Goal: Information Seeking & Learning: Learn about a topic

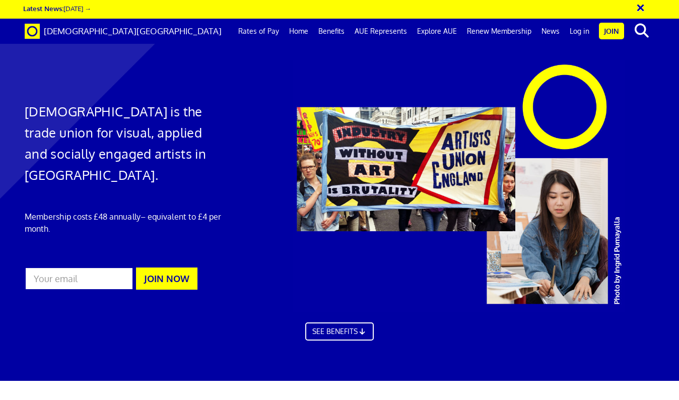
scroll to position [0, 4]
click at [340, 30] on link "Benefits" at bounding box center [331, 31] width 36 height 25
click at [386, 31] on link "AUE Represents" at bounding box center [381, 31] width 62 height 25
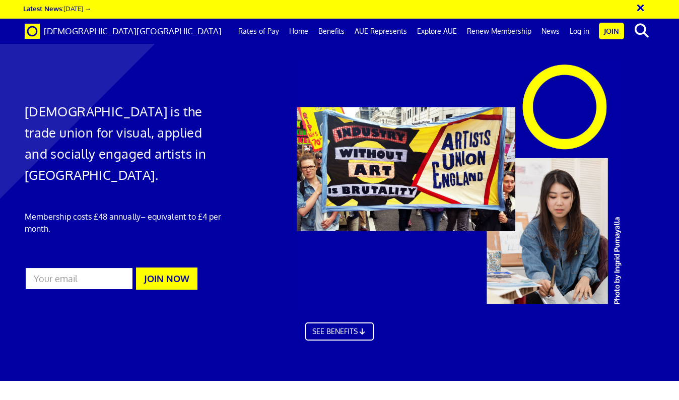
scroll to position [897, 0]
click at [427, 30] on link "Explore AUE" at bounding box center [437, 31] width 50 height 25
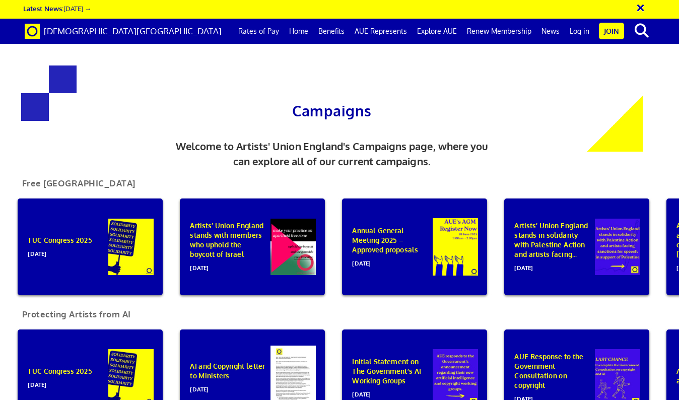
scroll to position [615, 0]
drag, startPoint x: 580, startPoint y: 200, endPoint x: 568, endPoint y: 305, distance: 105.9
drag, startPoint x: 666, startPoint y: 291, endPoint x: 667, endPoint y: -13, distance: 303.8
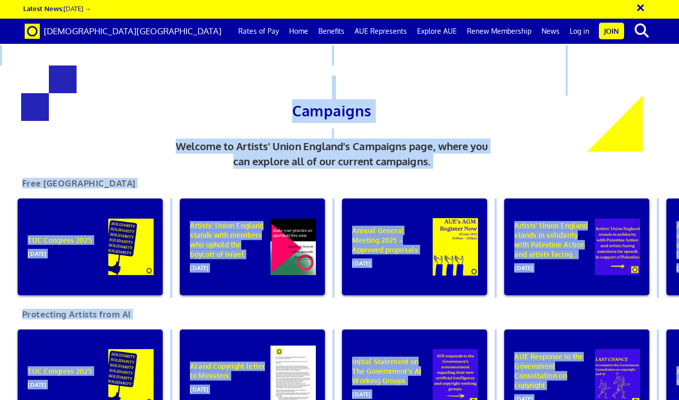
scroll to position [0, 0]
drag, startPoint x: 652, startPoint y: 145, endPoint x: 622, endPoint y: -33, distance: 179.8
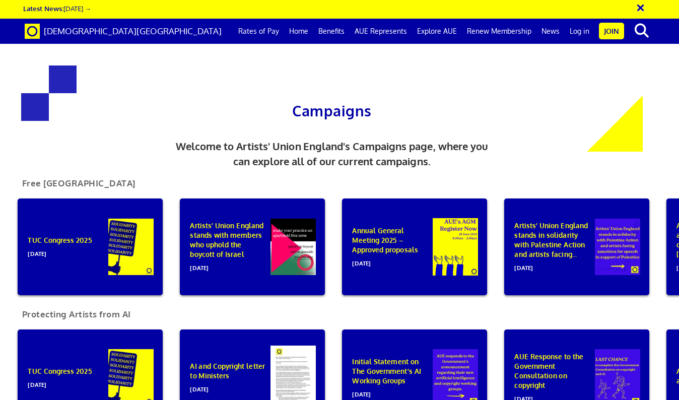
click at [530, 174] on div "Free [GEOGRAPHIC_DATA]" at bounding box center [339, 183] width 709 height 29
click at [551, 31] on link "News" at bounding box center [551, 31] width 28 height 25
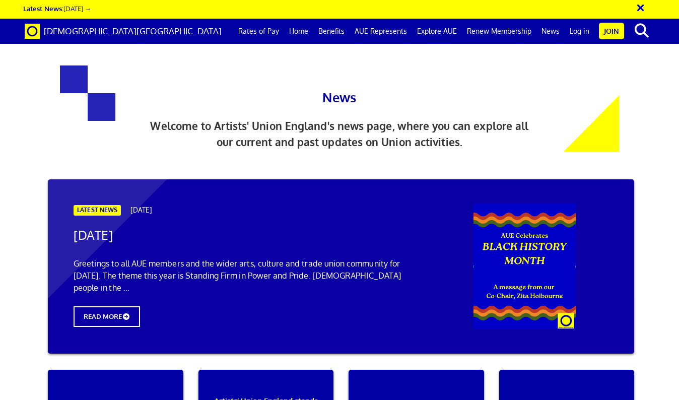
drag, startPoint x: 252, startPoint y: 29, endPoint x: 244, endPoint y: 30, distance: 7.6
click at [251, 29] on link "Rates of Pay" at bounding box center [258, 31] width 51 height 25
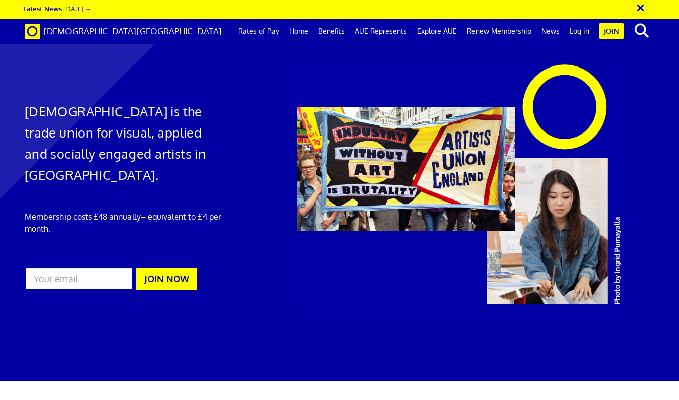
scroll to position [0, 4]
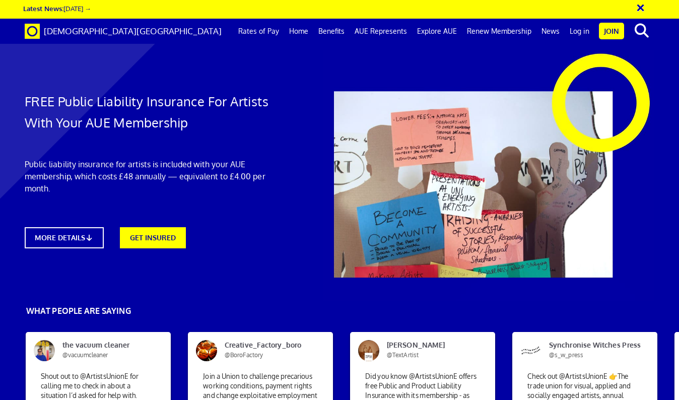
scroll to position [0, 4]
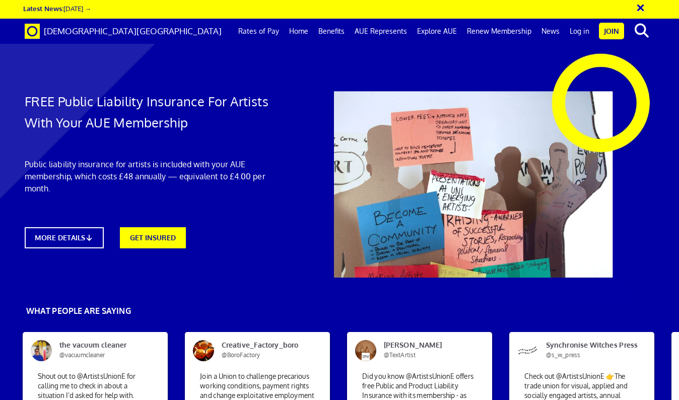
click at [43, 240] on link "MORE DETAILS" at bounding box center [65, 237] width 80 height 21
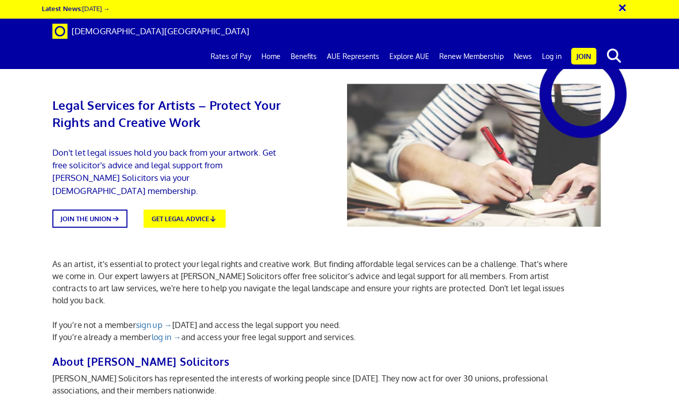
scroll to position [1471, 4]
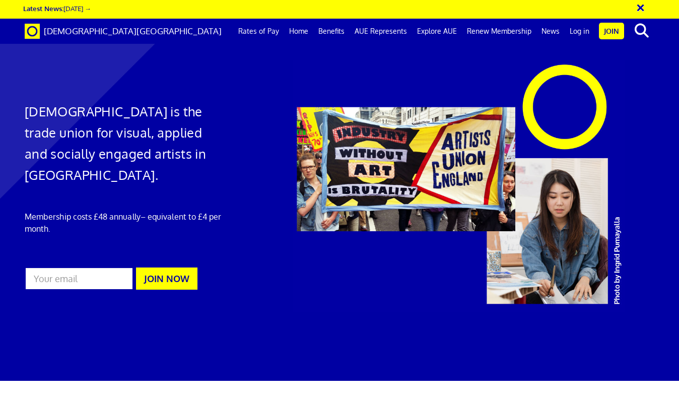
scroll to position [0, 4]
